Goal: Information Seeking & Learning: Find specific fact

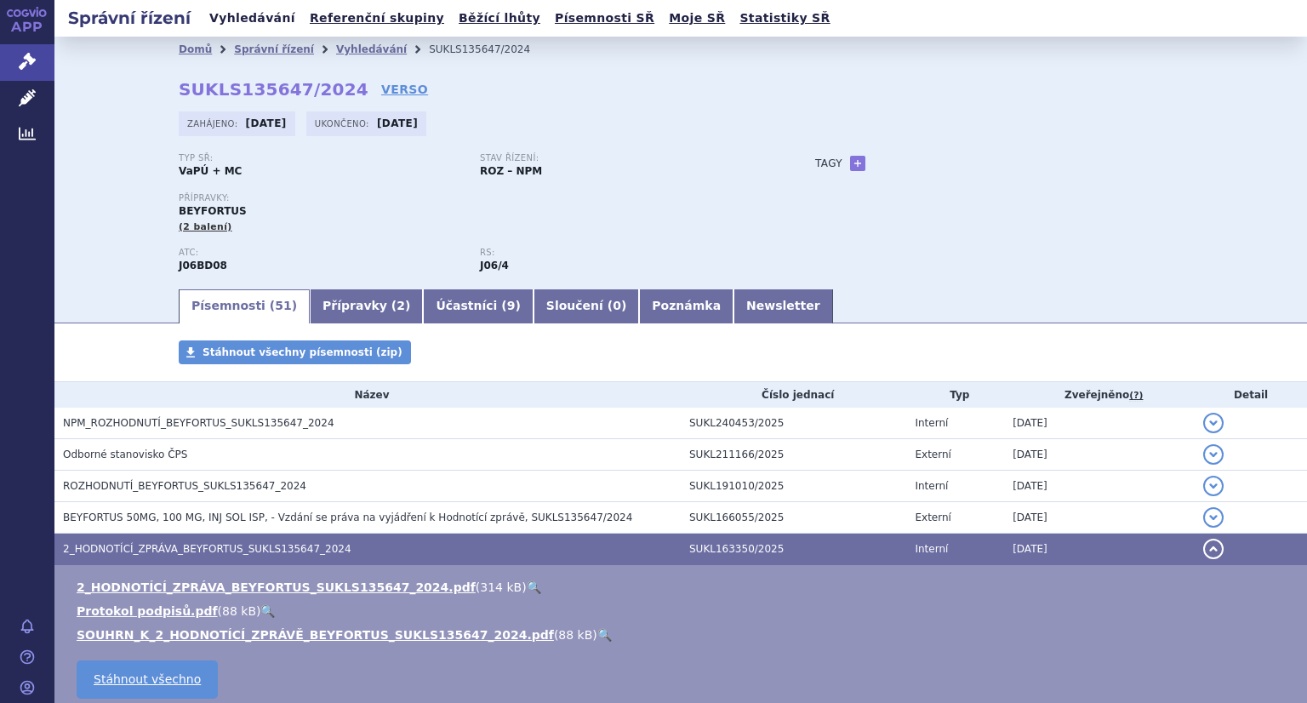
click at [226, 17] on link "Vyhledávání" at bounding box center [252, 18] width 96 height 23
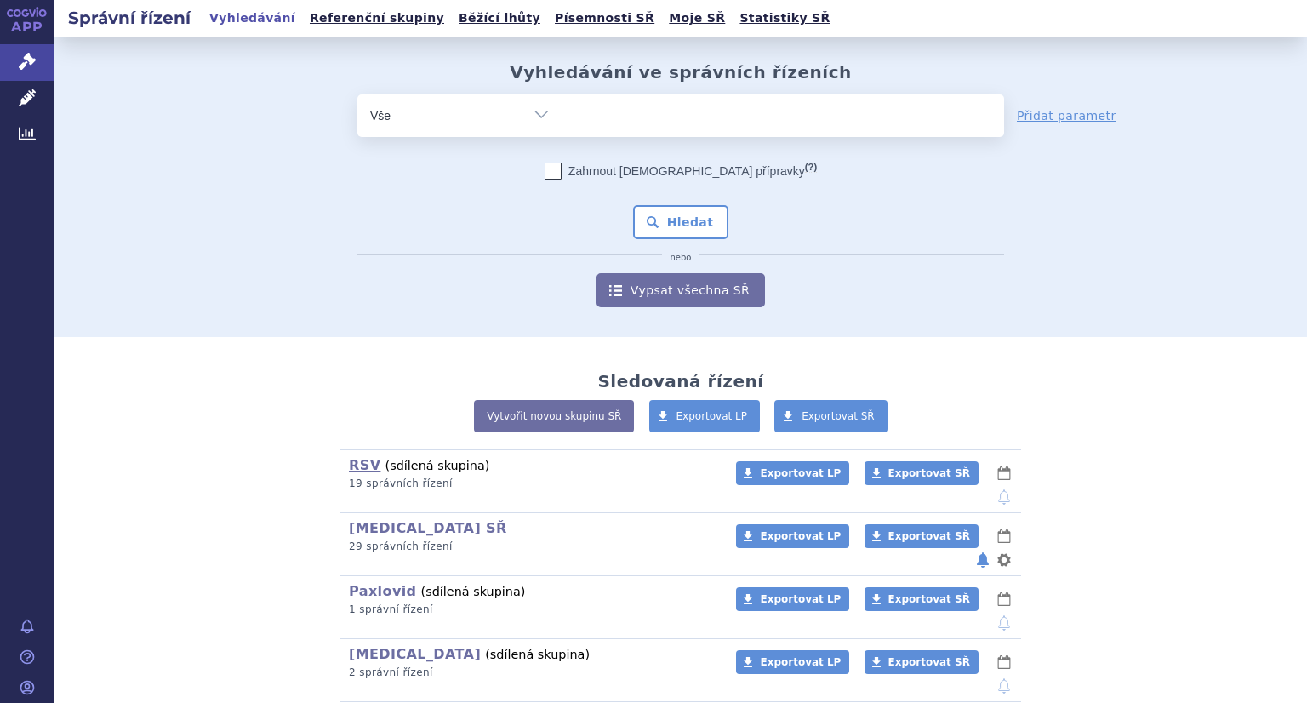
click at [630, 108] on ul at bounding box center [784, 112] width 442 height 36
click at [563, 108] on select at bounding box center [562, 115] width 1 height 43
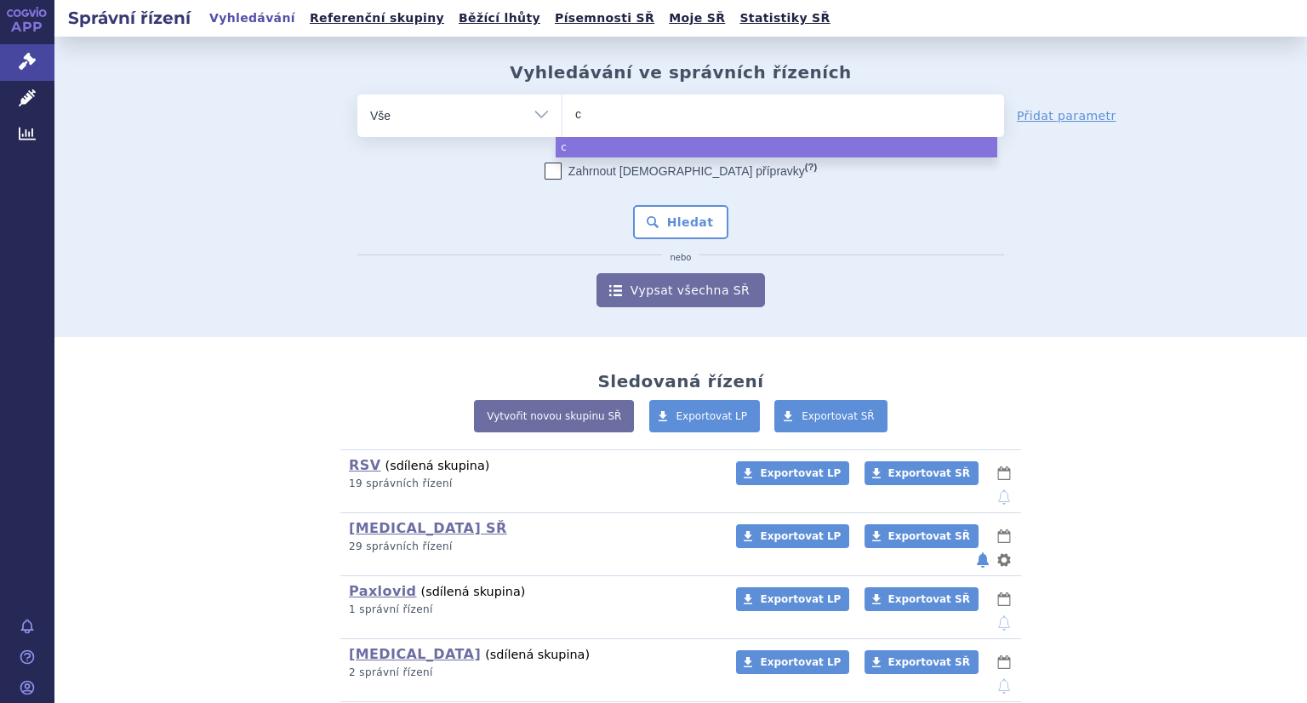
type input "ca"
type input "capv"
type input "capva"
type input "capvaxiv"
type input "capvaxive"
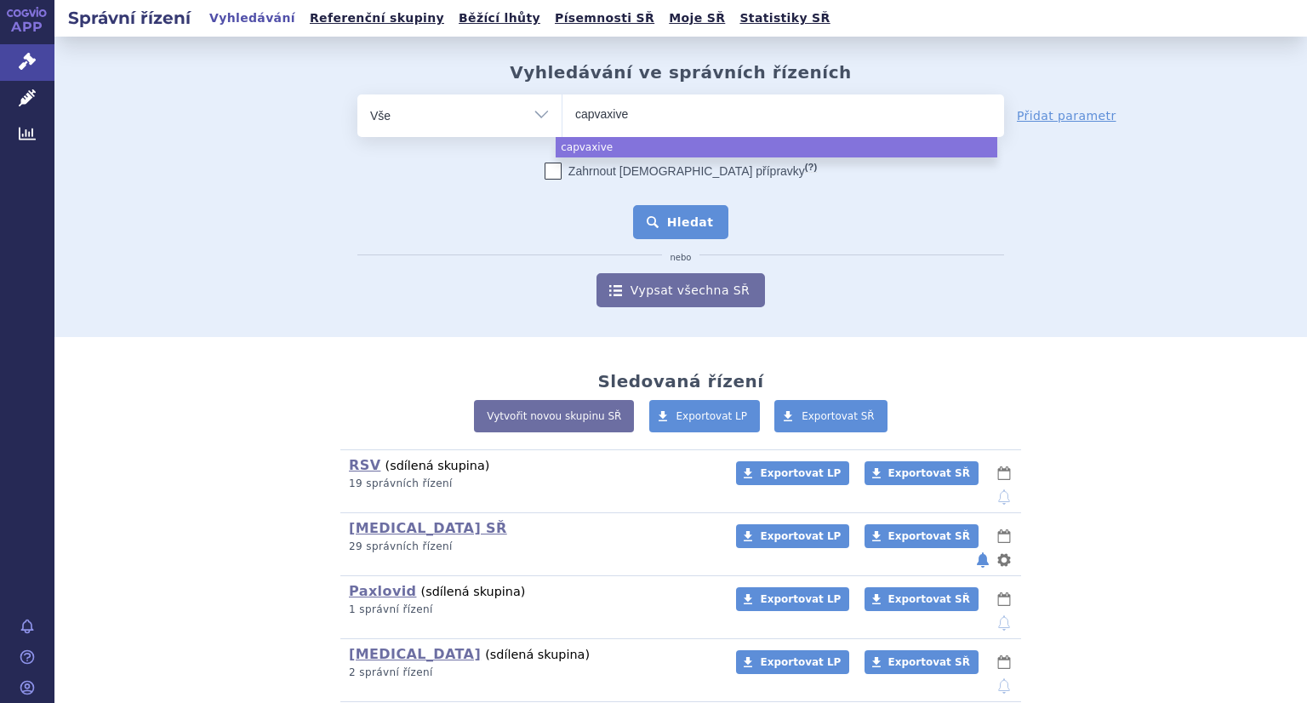
select select "capvaxive"
click at [682, 217] on button "Hledat" at bounding box center [681, 222] width 96 height 34
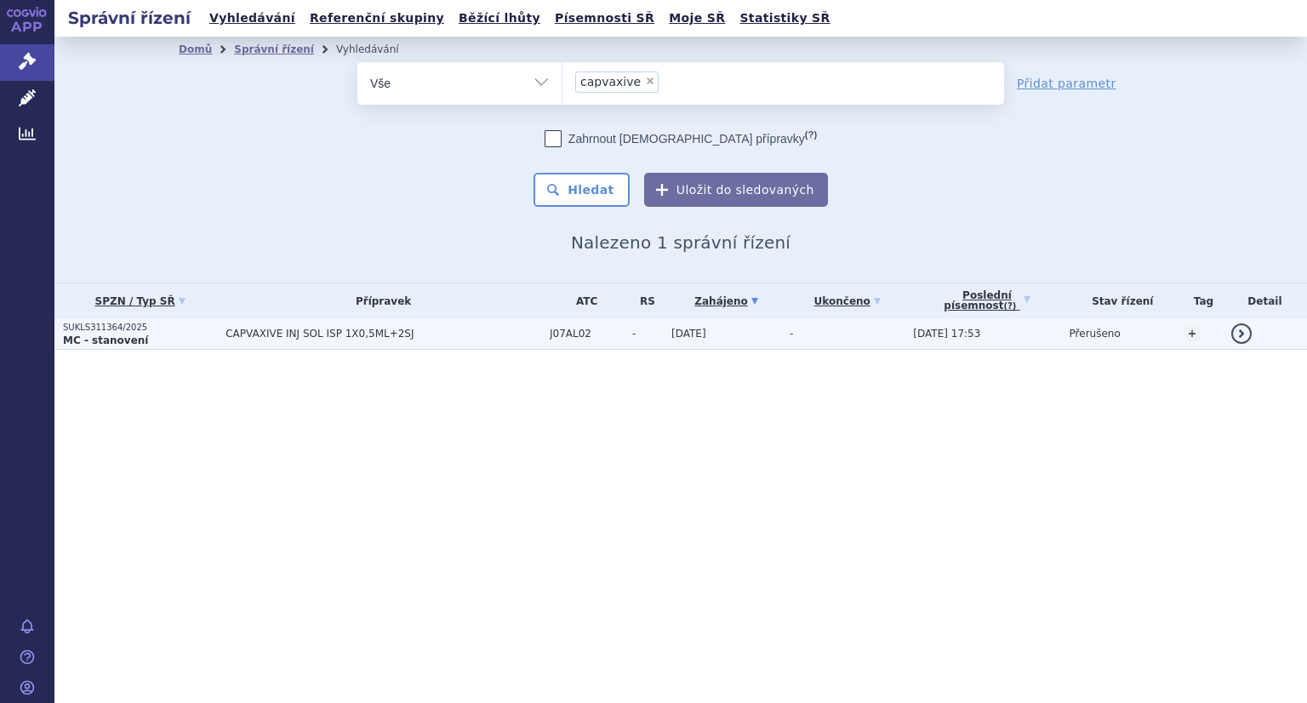
click at [140, 338] on p "MC - stanovení" at bounding box center [140, 341] width 154 height 14
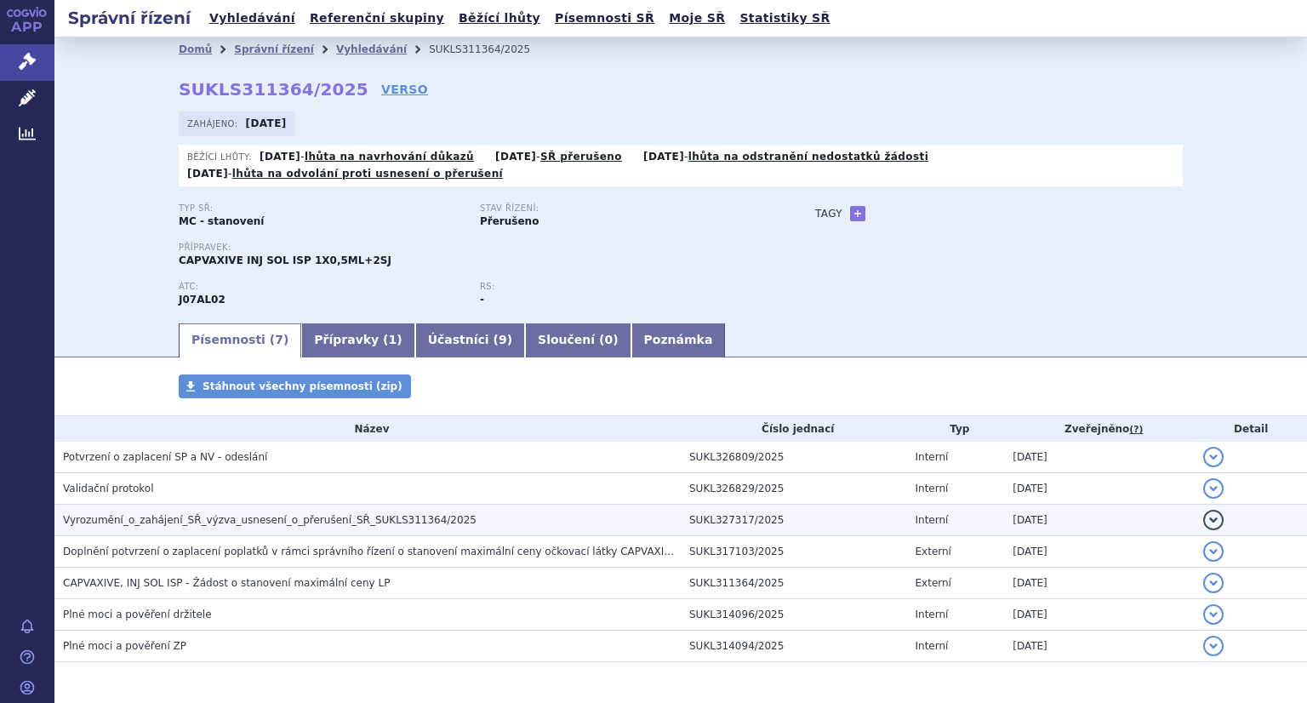
click at [274, 525] on span "Vyrozumění_o_zahájení_SŘ_výzva_usnesení_o_přerušení_SŘ_SUKLS311364/2025" at bounding box center [270, 520] width 414 height 12
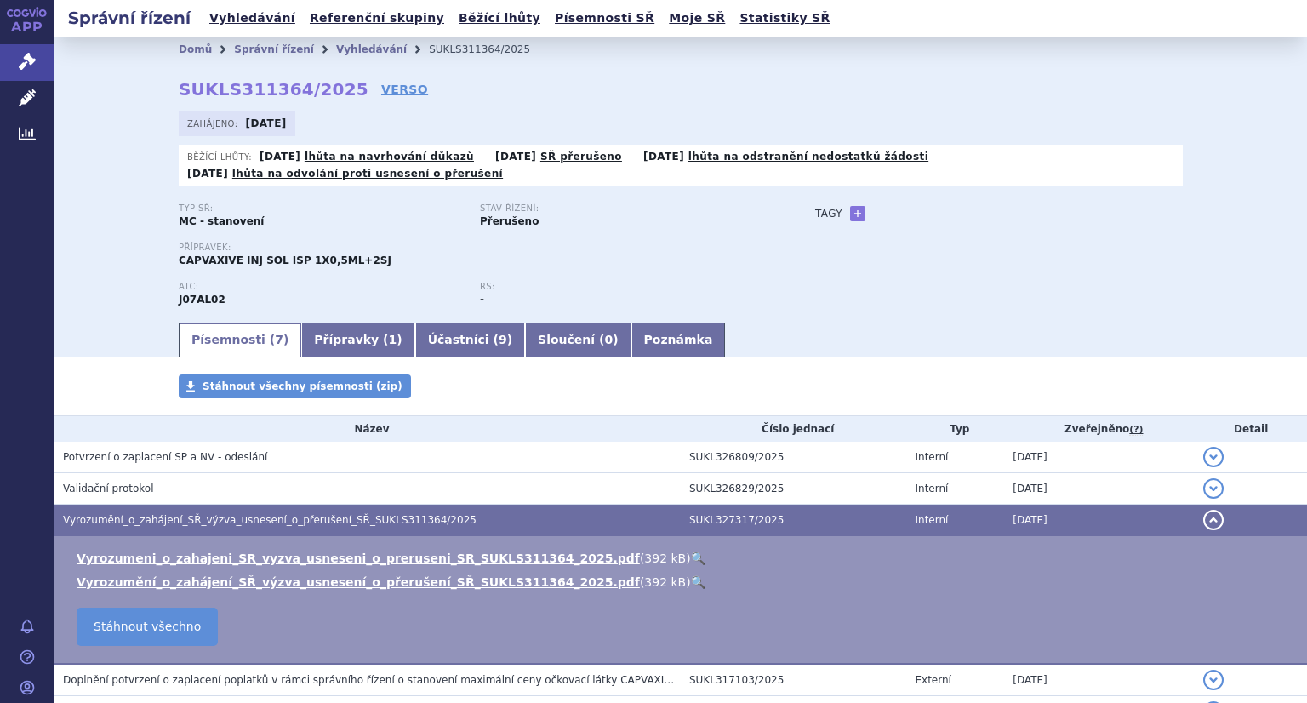
click at [691, 560] on link "🔍" at bounding box center [698, 559] width 14 height 14
drag, startPoint x: 130, startPoint y: 89, endPoint x: 936, endPoint y: 319, distance: 838.5
click at [553, 138] on div "Domů Správní řízení Vyhledávání SUKLS311364/2025 SUKLS311364/2025 VERSO Zahájen…" at bounding box center [680, 179] width 1253 height 284
click at [1190, 286] on div "Domů Správní řízení Vyhledávání SUKLS311364/2025 SUKLS311364/2025 VERSO Zahájen…" at bounding box center [681, 191] width 1073 height 259
click at [27, 93] on icon at bounding box center [27, 97] width 17 height 17
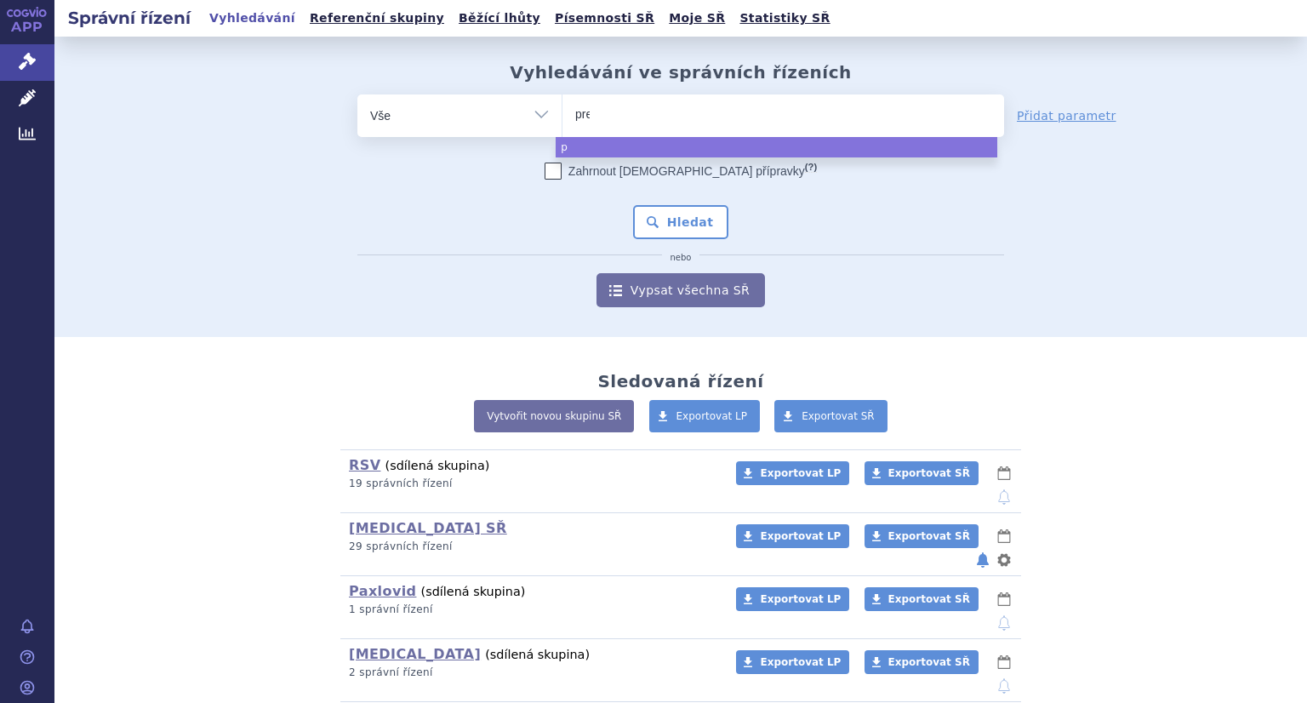
type input "prev"
type input "preven"
type input "prevenar"
select select "prevenar"
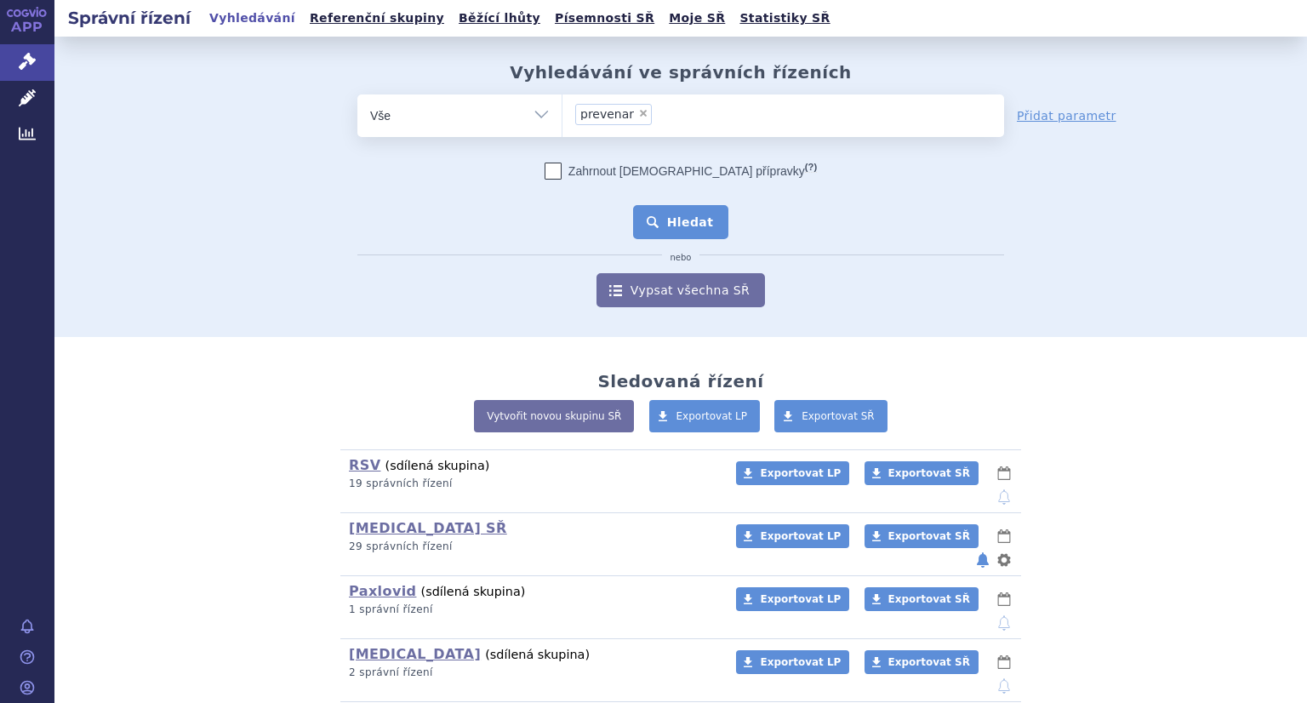
click at [698, 213] on button "Hledat" at bounding box center [681, 222] width 96 height 34
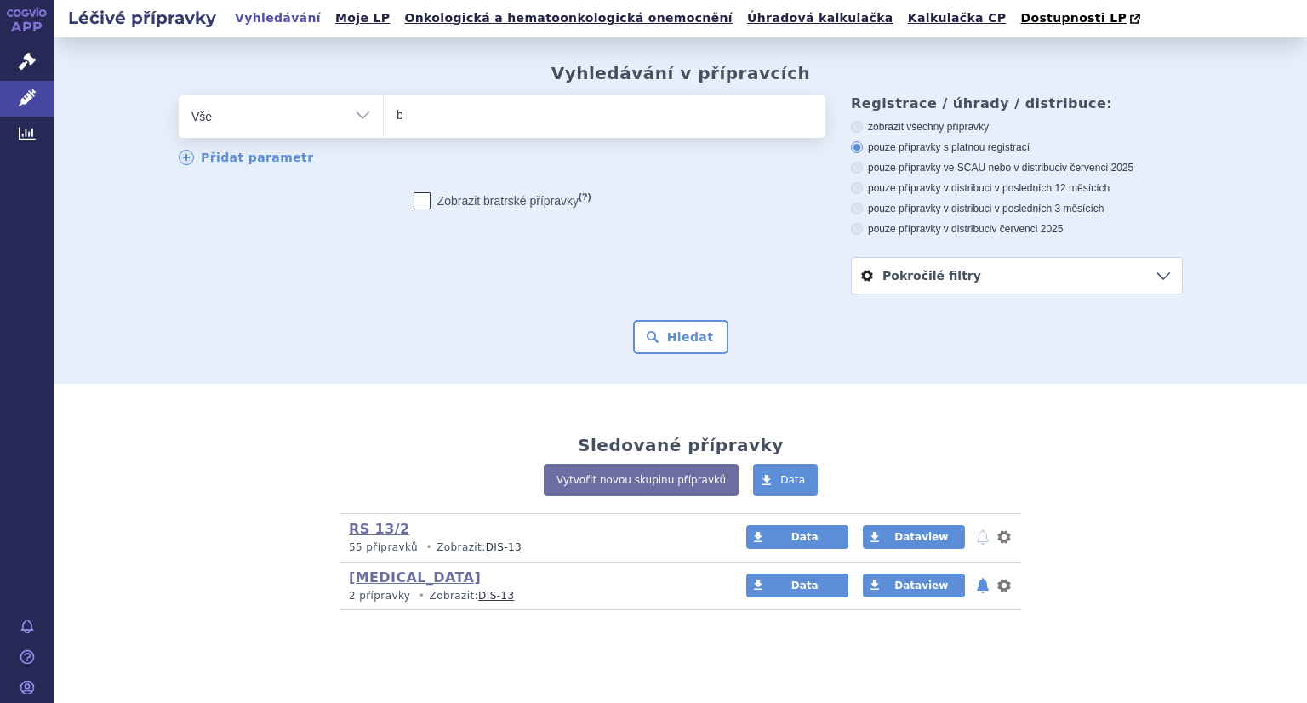
type input "br"
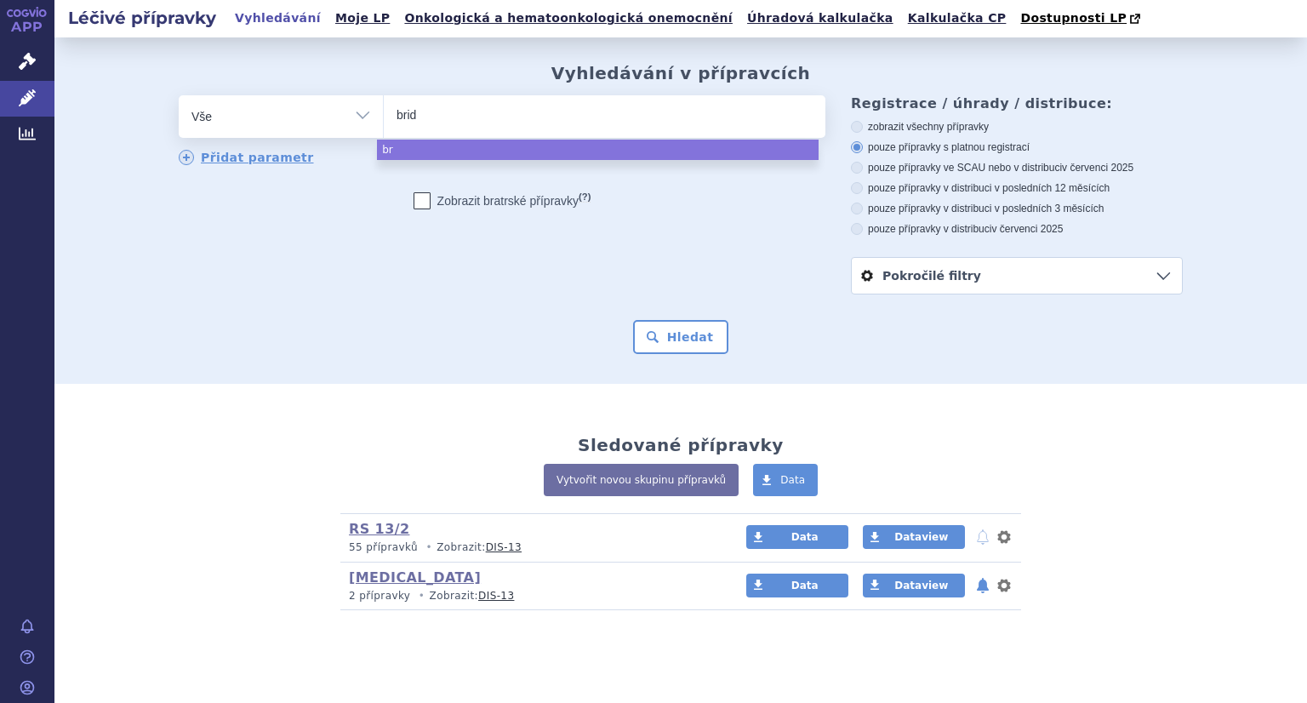
type input "bridi"
type input "[MEDICAL_DATA]"
select select "[MEDICAL_DATA]"
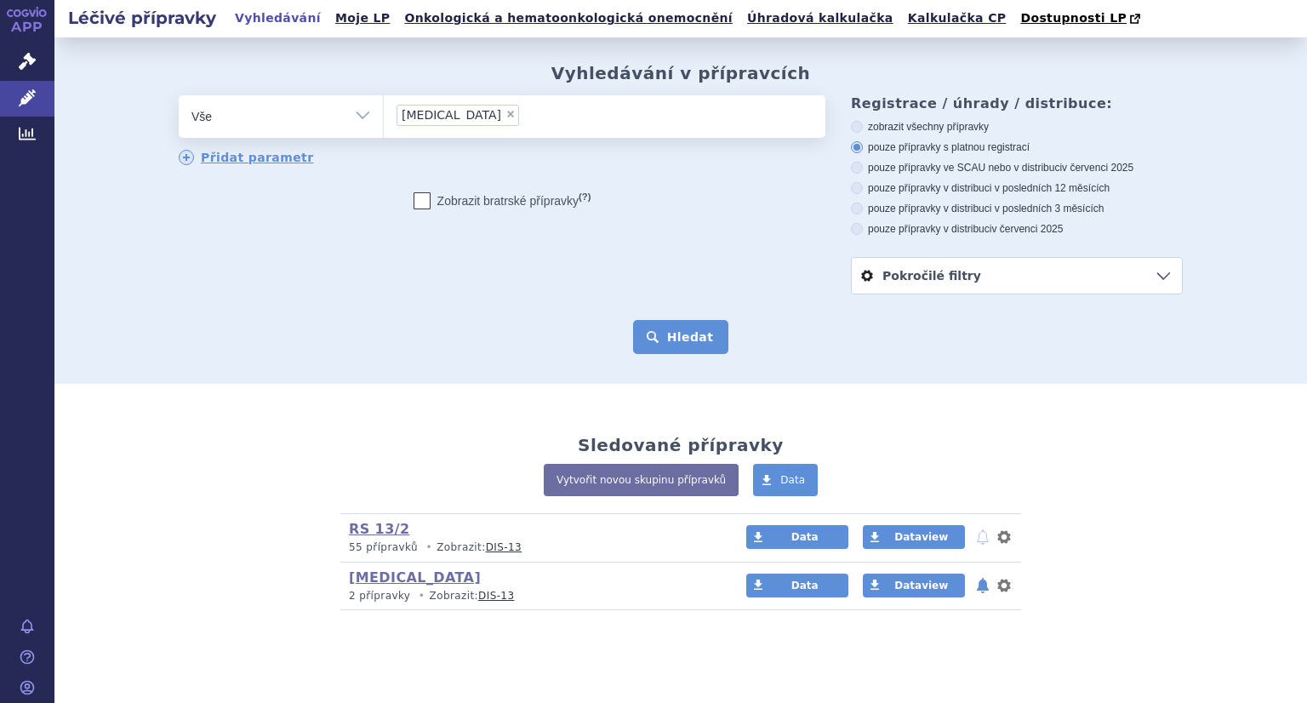
click at [662, 346] on button "Hledat" at bounding box center [681, 337] width 96 height 34
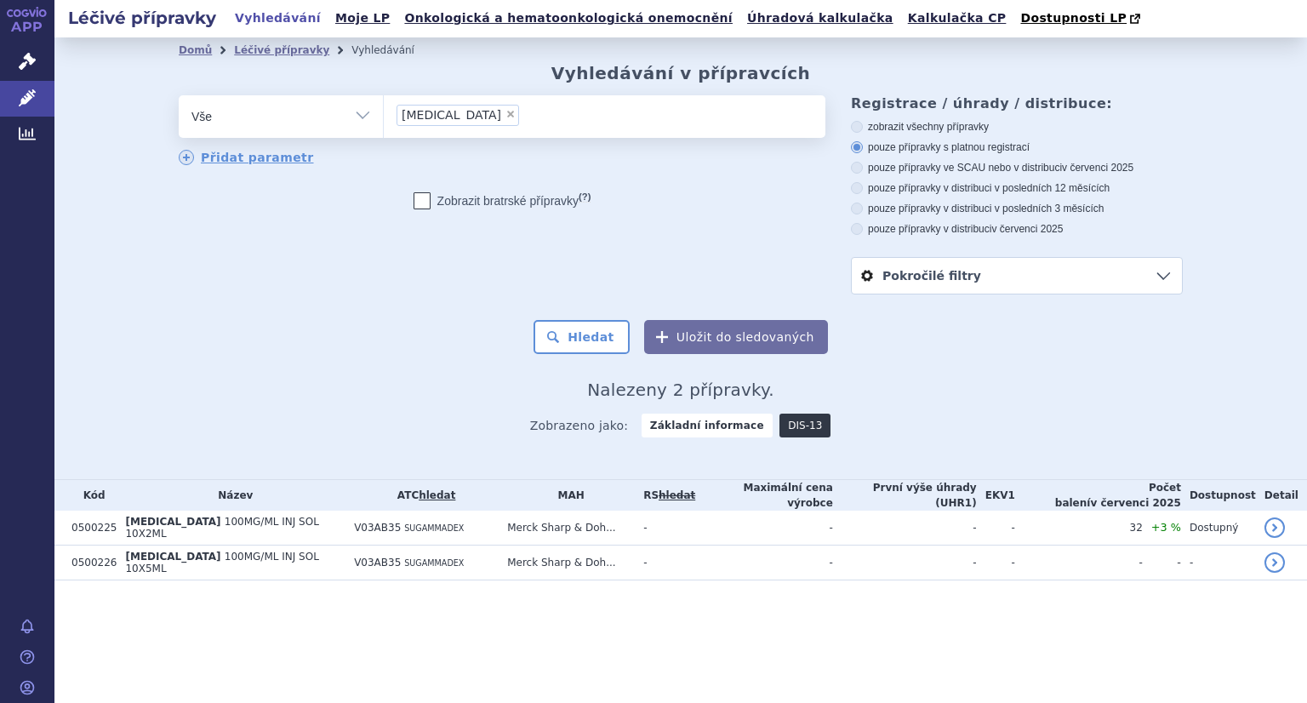
click at [805, 426] on link "DIS-13" at bounding box center [805, 426] width 51 height 24
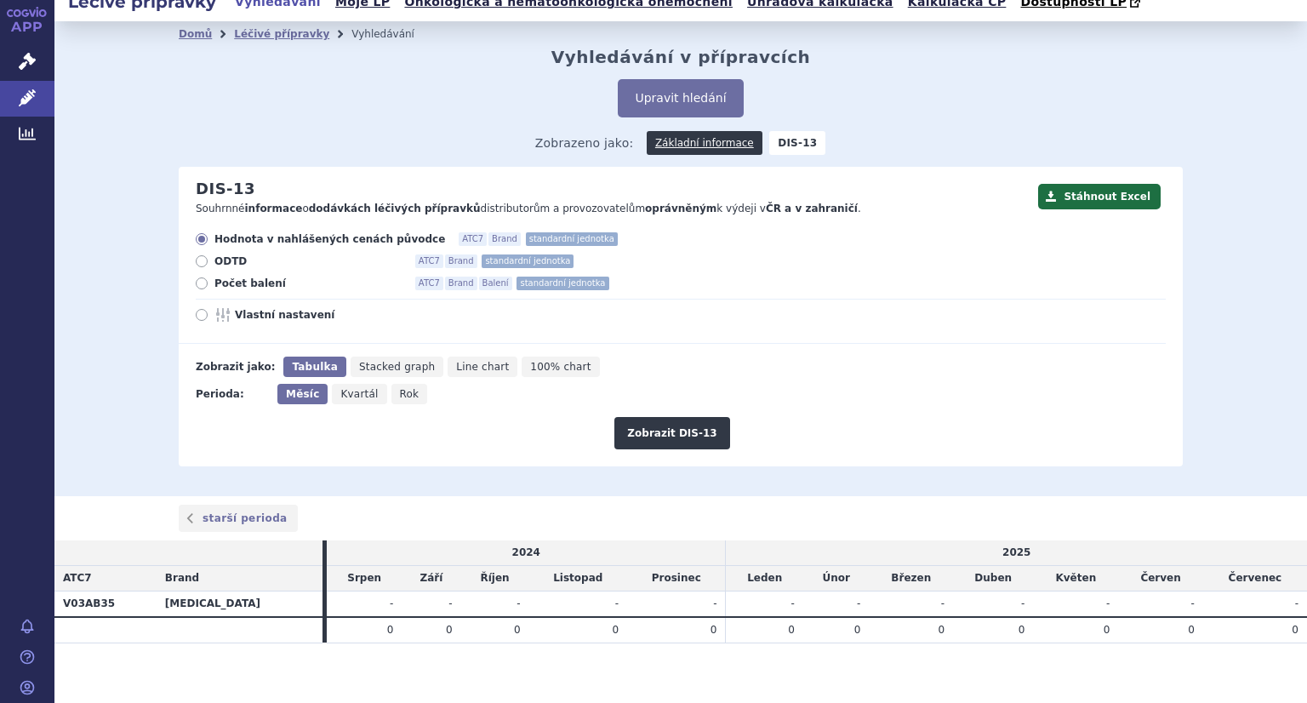
scroll to position [25, 0]
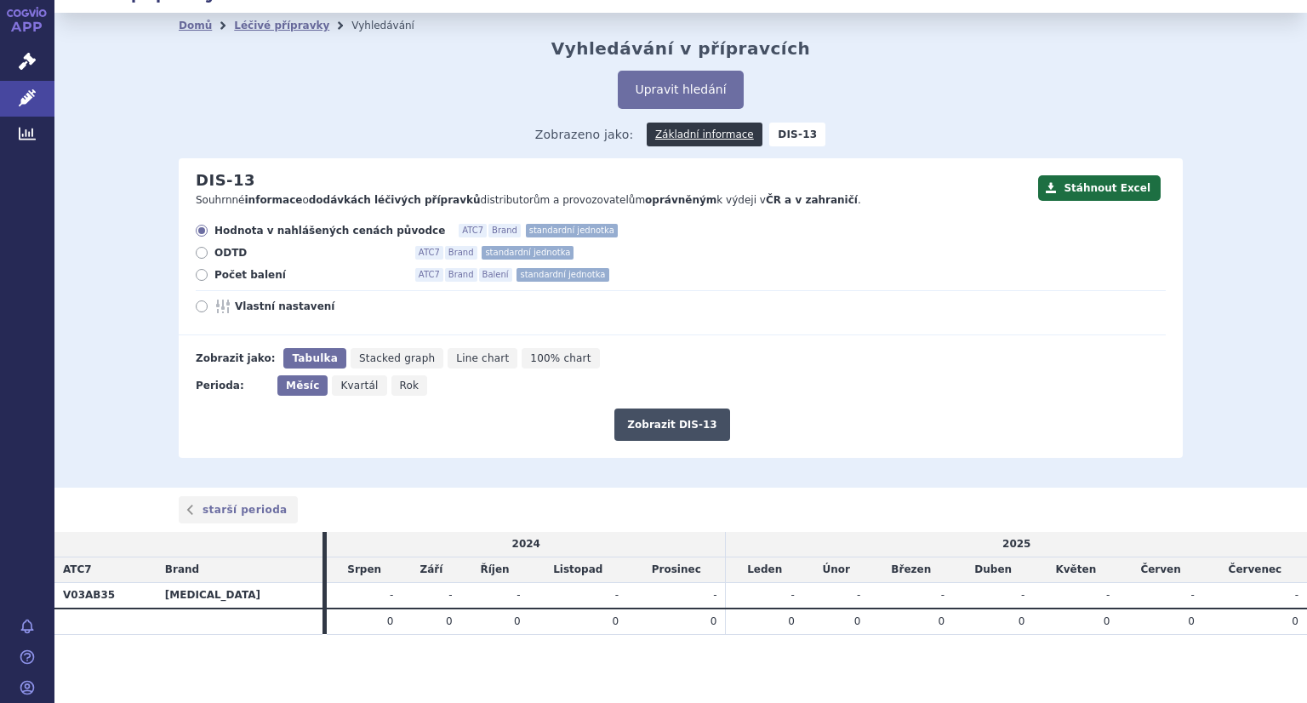
click at [694, 429] on button "Zobrazit DIS-13" at bounding box center [672, 425] width 115 height 32
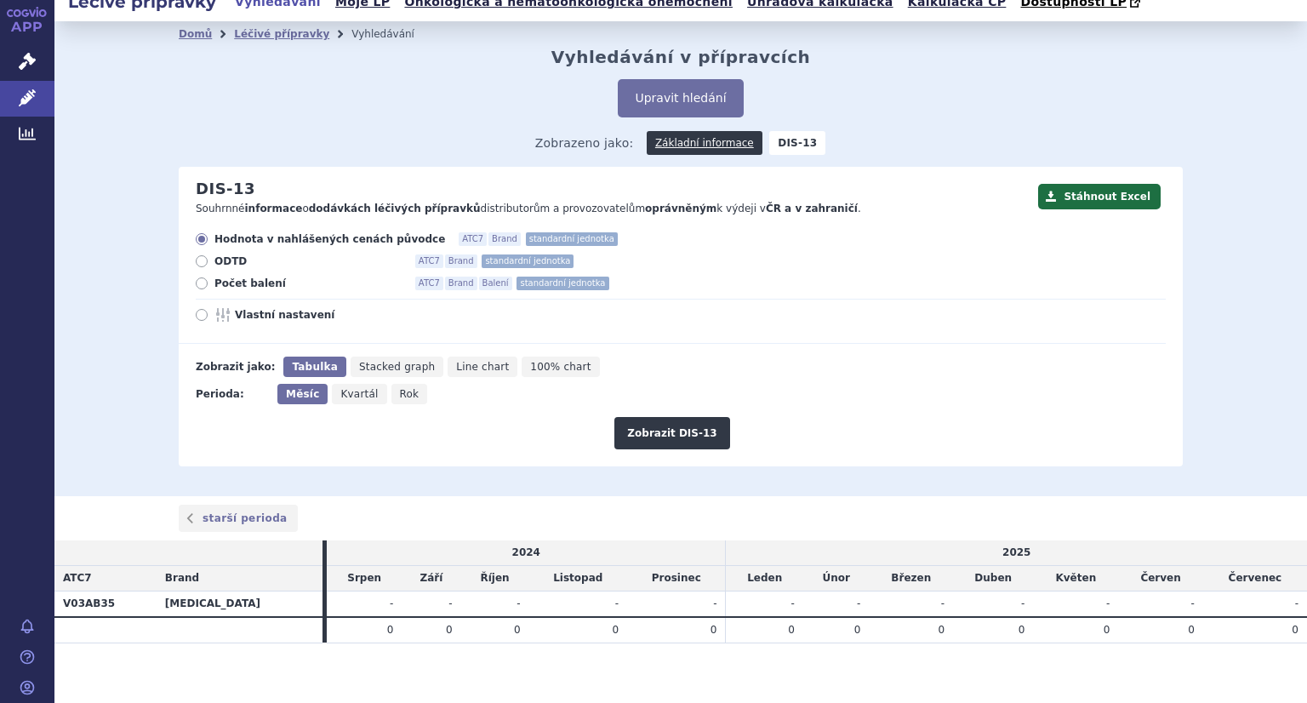
scroll to position [25, 0]
